Goal: Task Accomplishment & Management: Manage account settings

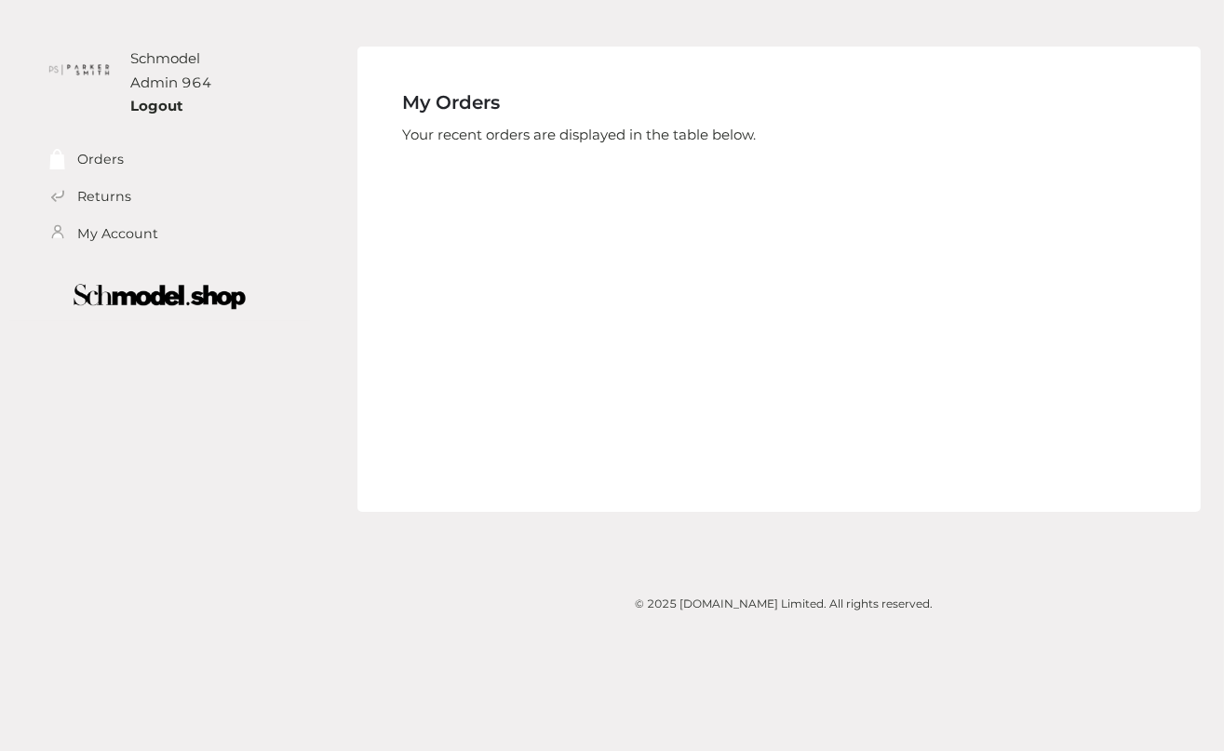
click at [489, 458] on div "My Orders Your recent orders are displayed in the table below. No order has bee…" at bounding box center [778, 279] width 843 height 465
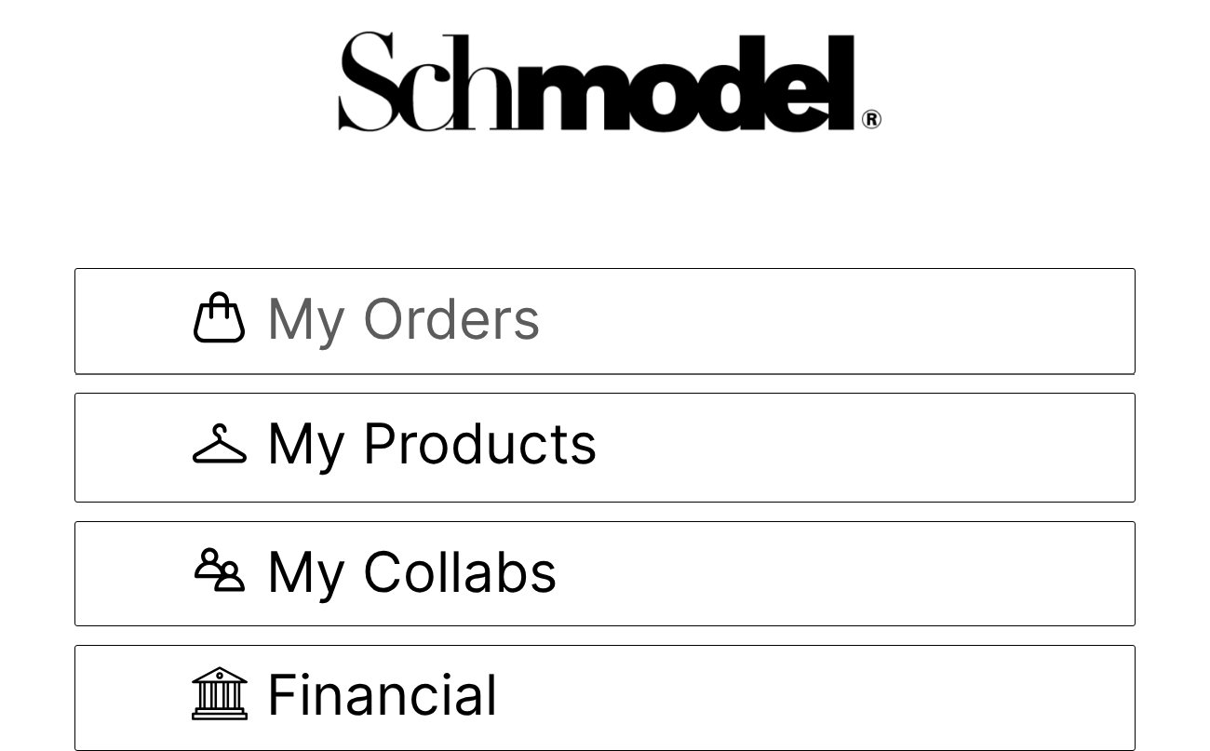
click at [365, 293] on span "My Orders" at bounding box center [403, 321] width 275 height 62
click at [365, 292] on span "My Orders" at bounding box center [403, 321] width 275 height 62
click at [403, 337] on span "My Orders" at bounding box center [403, 321] width 275 height 62
click at [428, 306] on span "My Orders" at bounding box center [403, 321] width 275 height 62
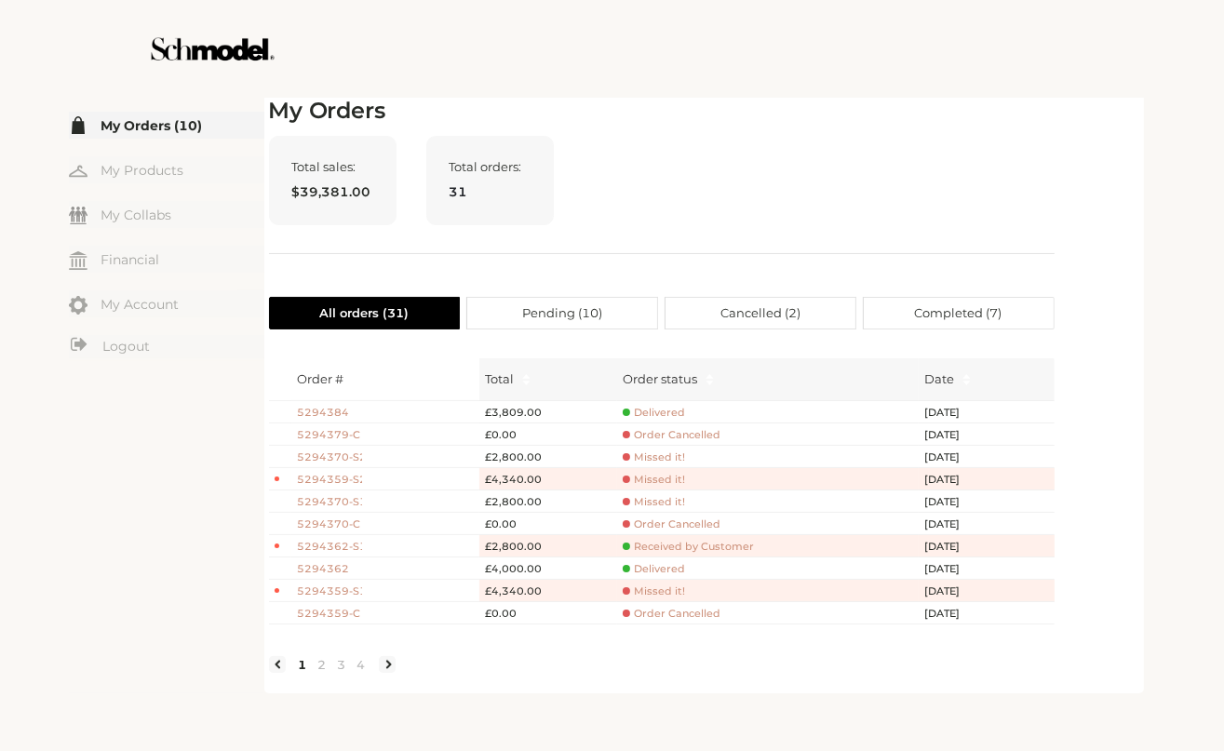
click at [655, 410] on span "Delivered" at bounding box center [654, 413] width 62 height 14
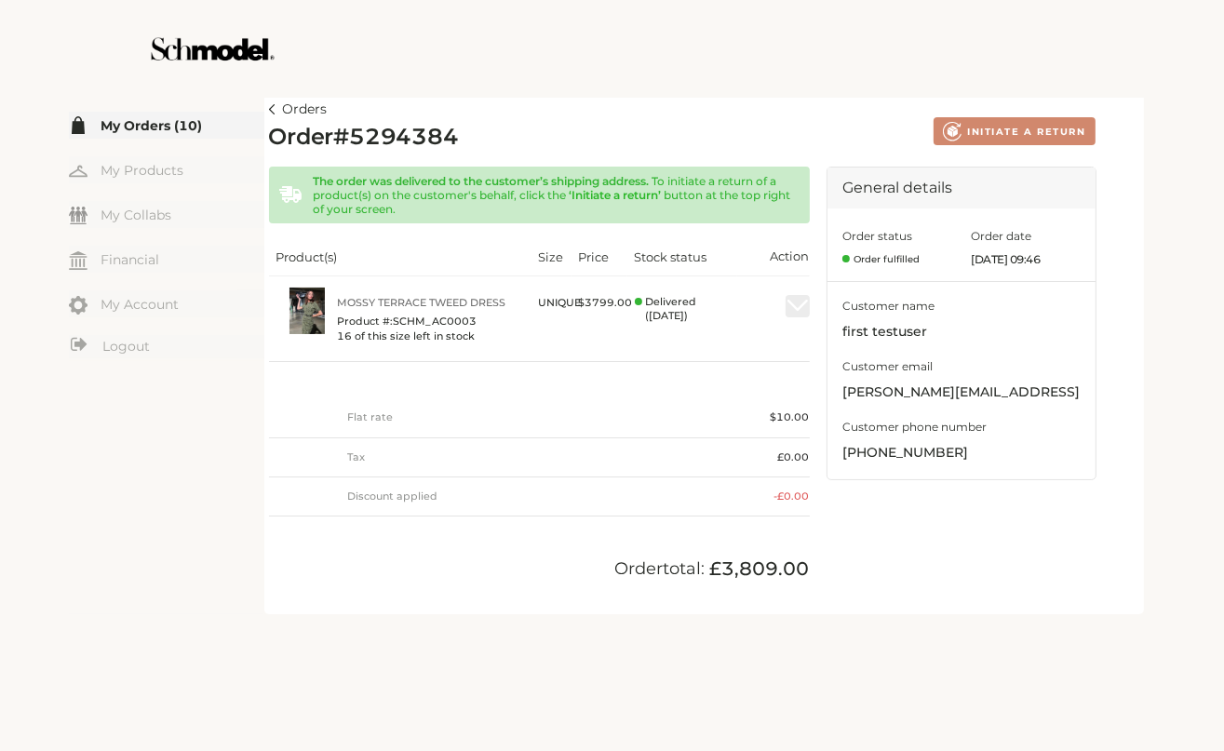
click at [272, 117] on link "Orders" at bounding box center [298, 110] width 59 height 22
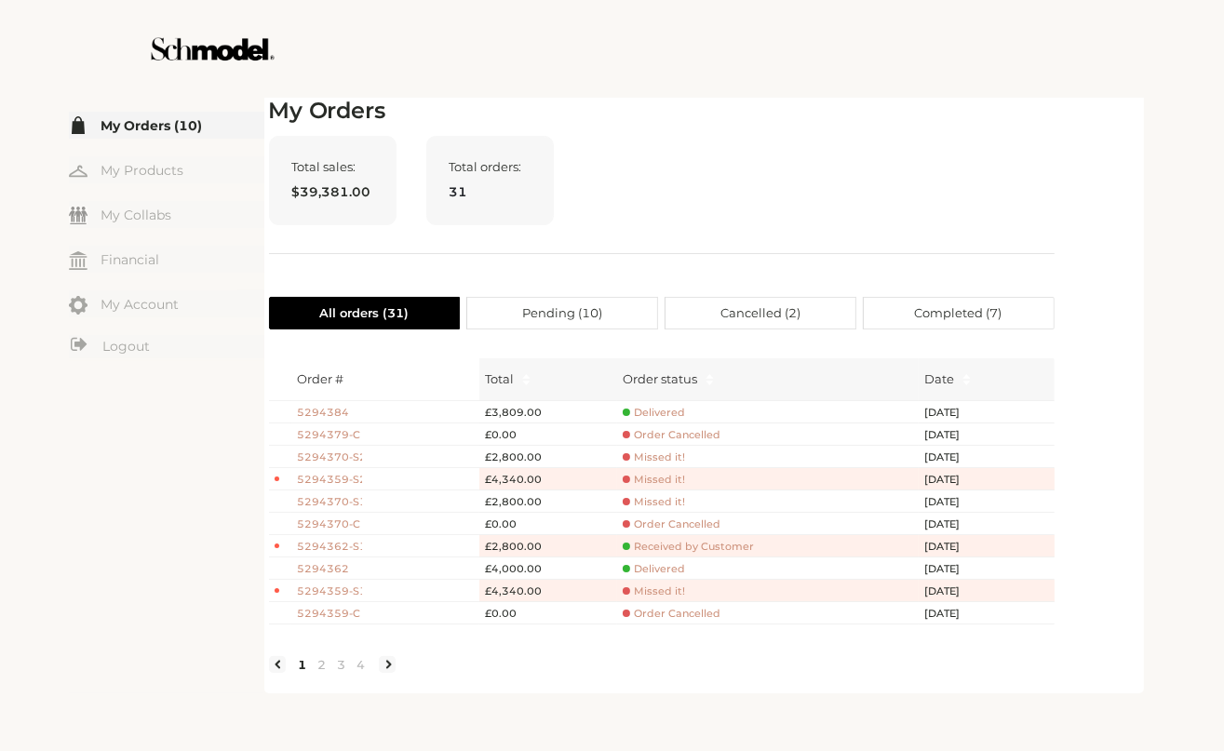
click at [335, 412] on span "5294384" at bounding box center [329, 413] width 65 height 16
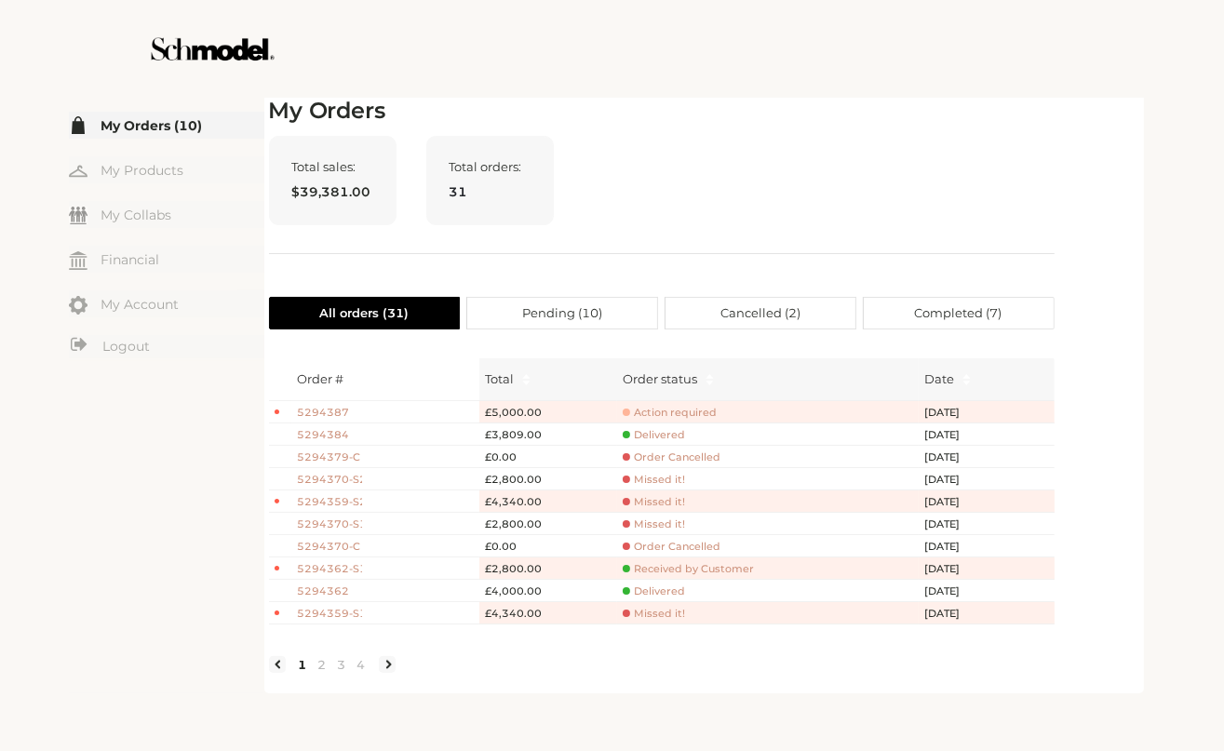
click at [340, 412] on span "5294387" at bounding box center [329, 413] width 65 height 16
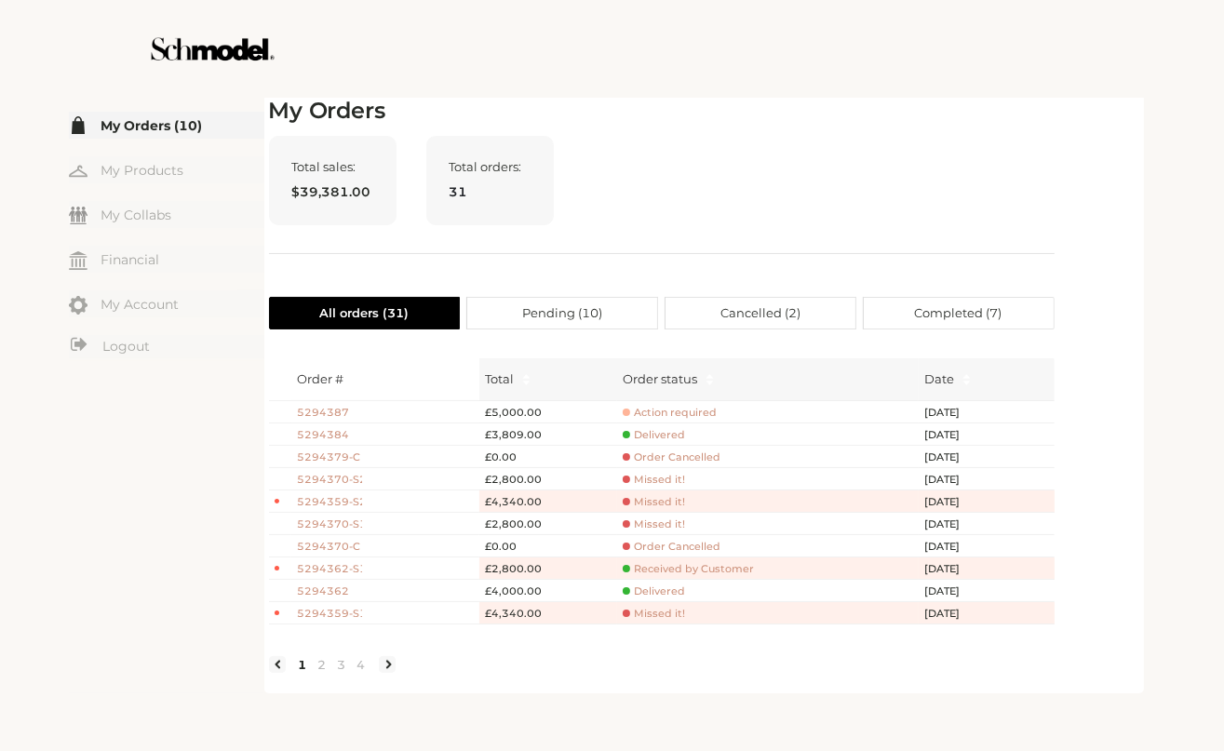
click at [701, 416] on span "Action required" at bounding box center [670, 413] width 94 height 14
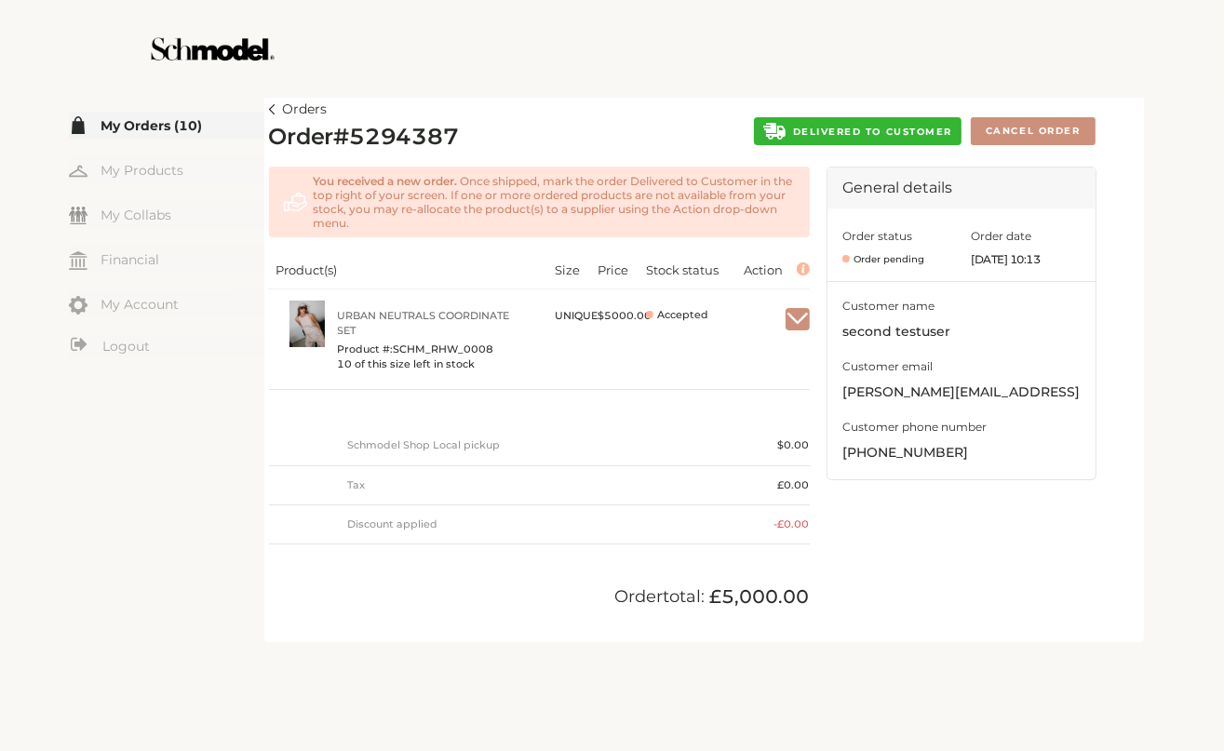
click at [808, 314] on img "button" at bounding box center [798, 319] width 24 height 17
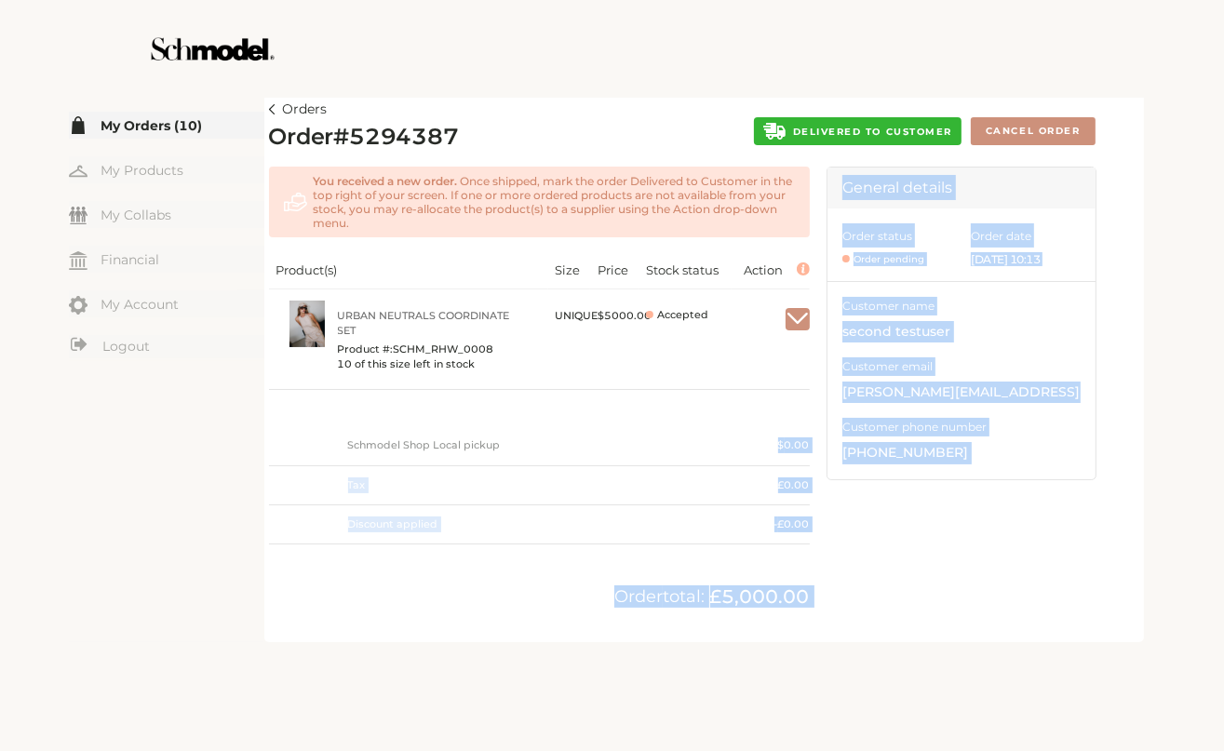
drag, startPoint x: 717, startPoint y: 360, endPoint x: 707, endPoint y: 429, distance: 69.5
click at [707, 429] on body "Back to top Skip to content Terms & Conditions Privacy Policy Shipping Returns …" at bounding box center [612, 375] width 1224 height 751
click at [810, 131] on span "DELIVERED TO CUSTOMER" at bounding box center [872, 132] width 159 height 12
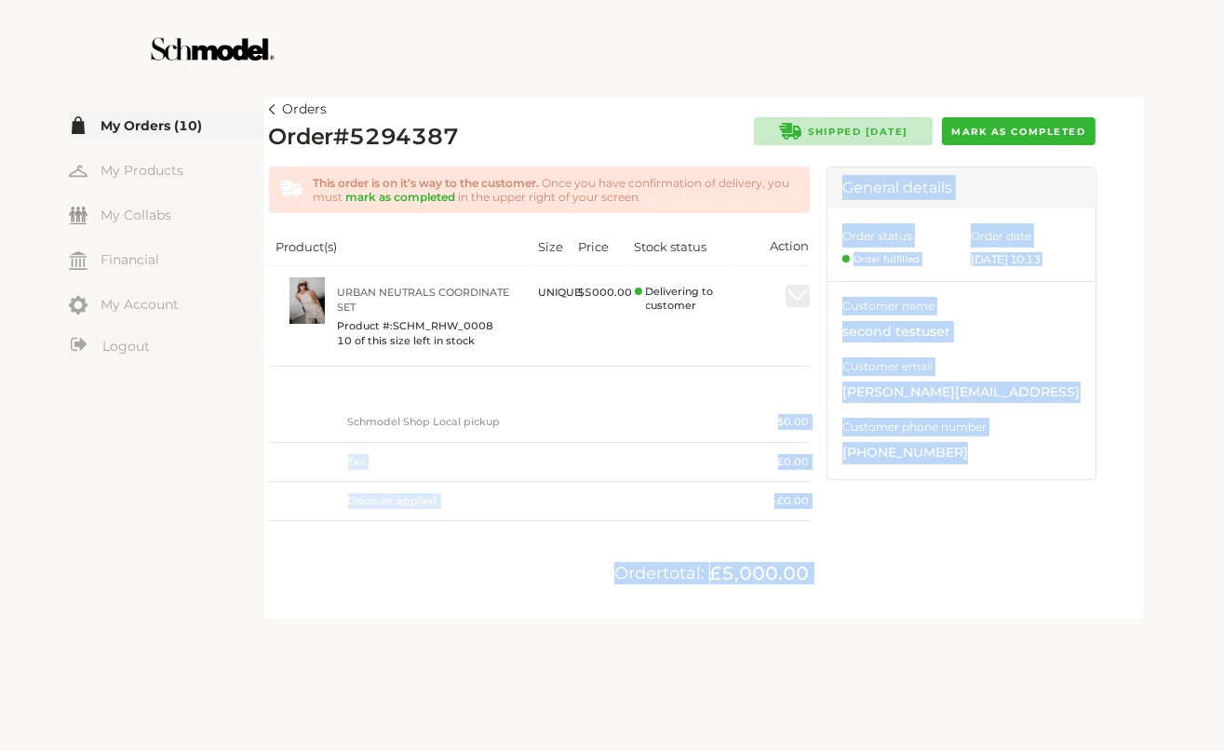
click at [1015, 128] on span "Mark as completed" at bounding box center [1018, 132] width 134 height 12
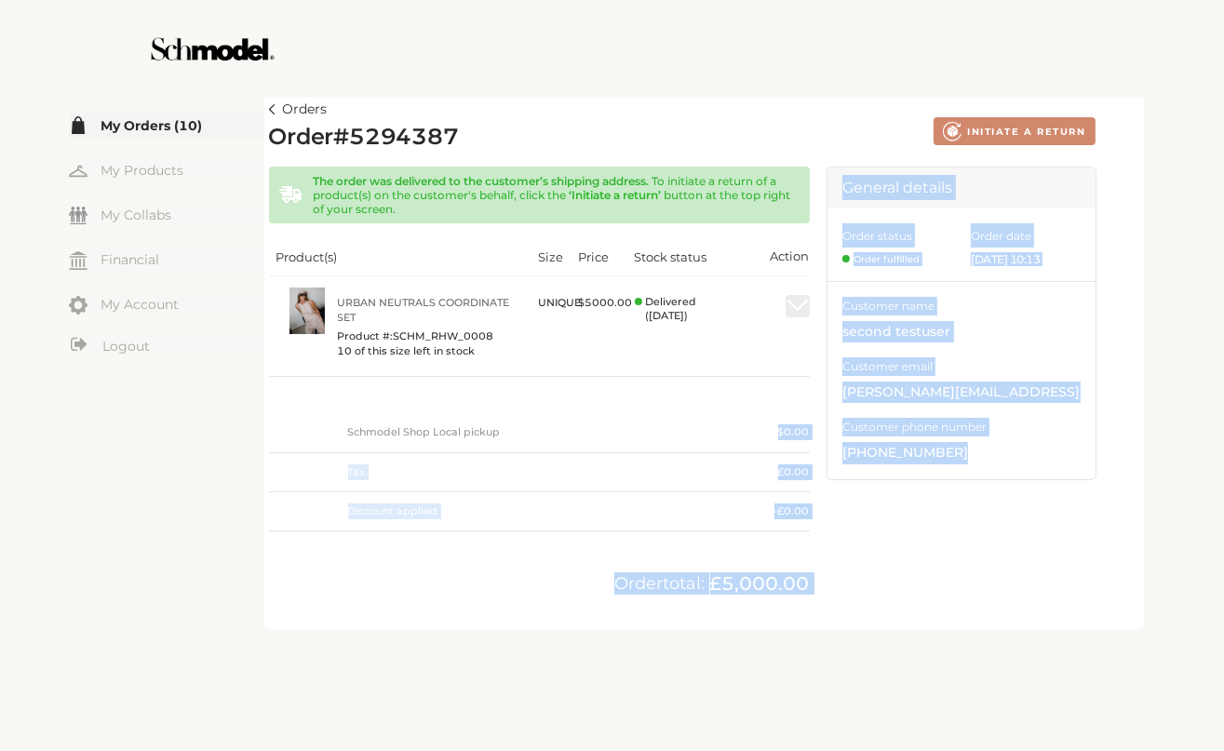
click at [272, 106] on img at bounding box center [272, 109] width 7 height 10
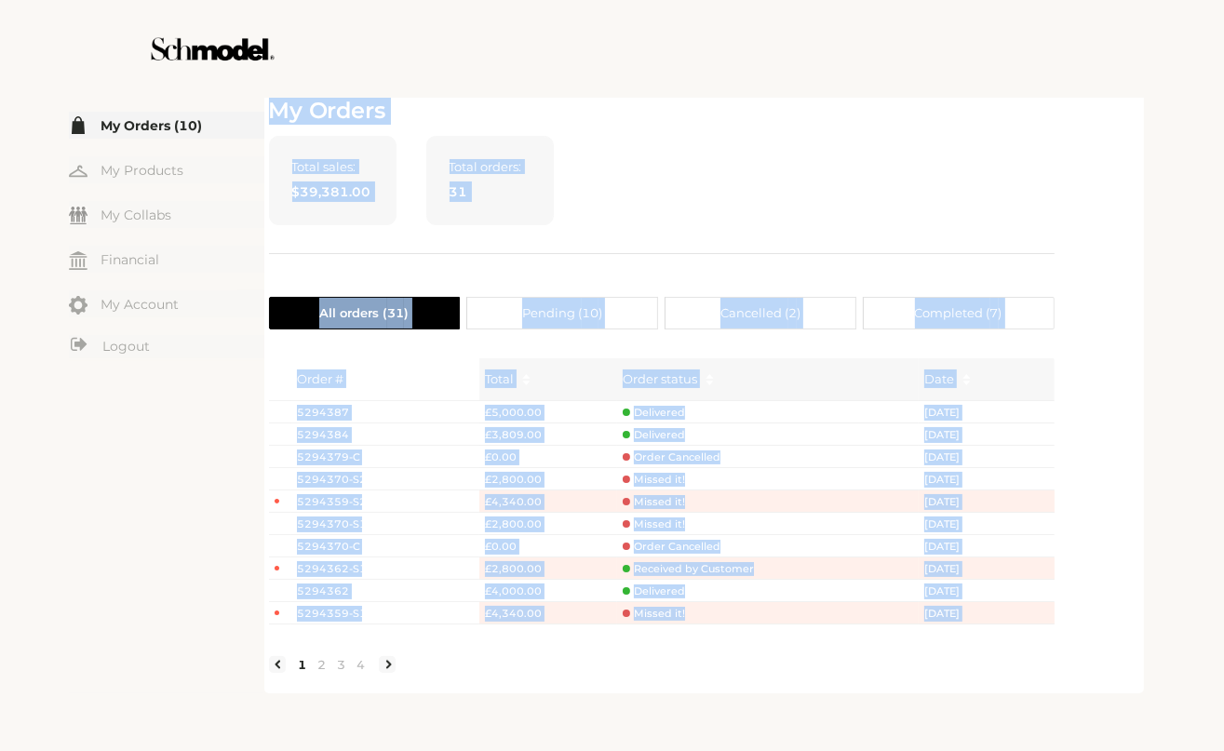
click at [335, 407] on span "5294387" at bounding box center [329, 413] width 65 height 16
